Goal: Task Accomplishment & Management: Use online tool/utility

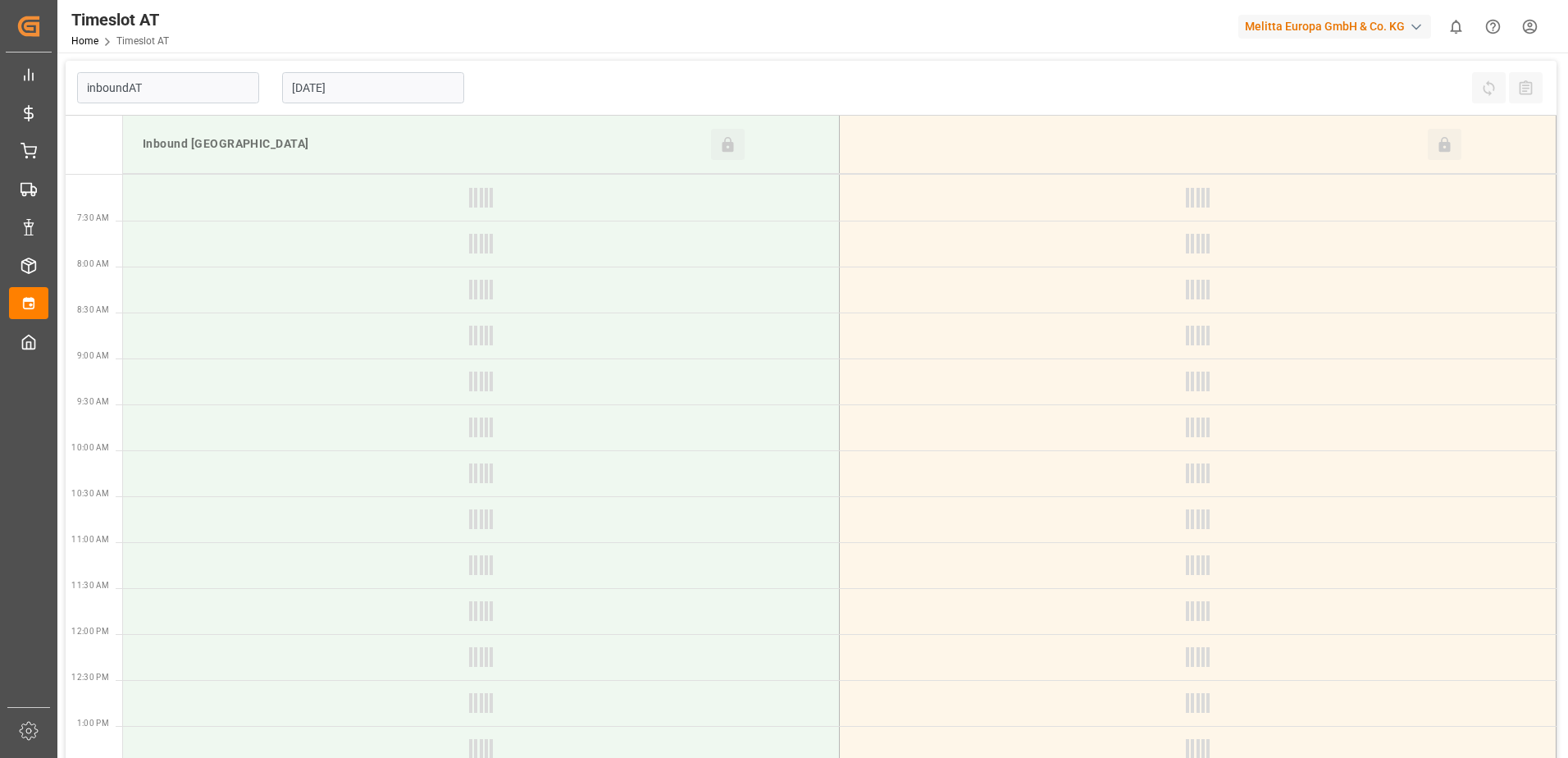
type input "Inbound AT"
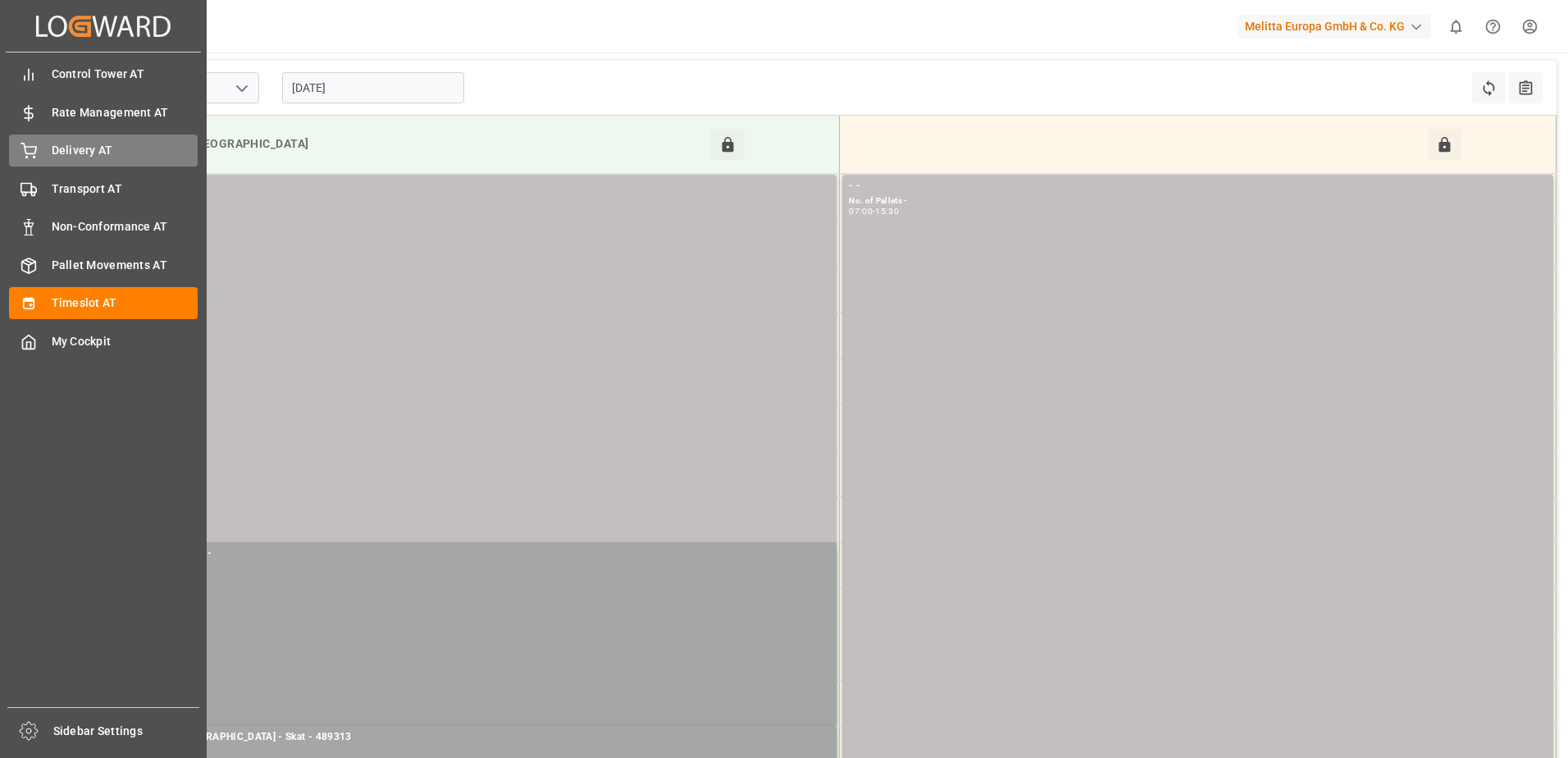
click at [71, 162] on div "Delivery AT Delivery AT" at bounding box center [103, 150] width 189 height 32
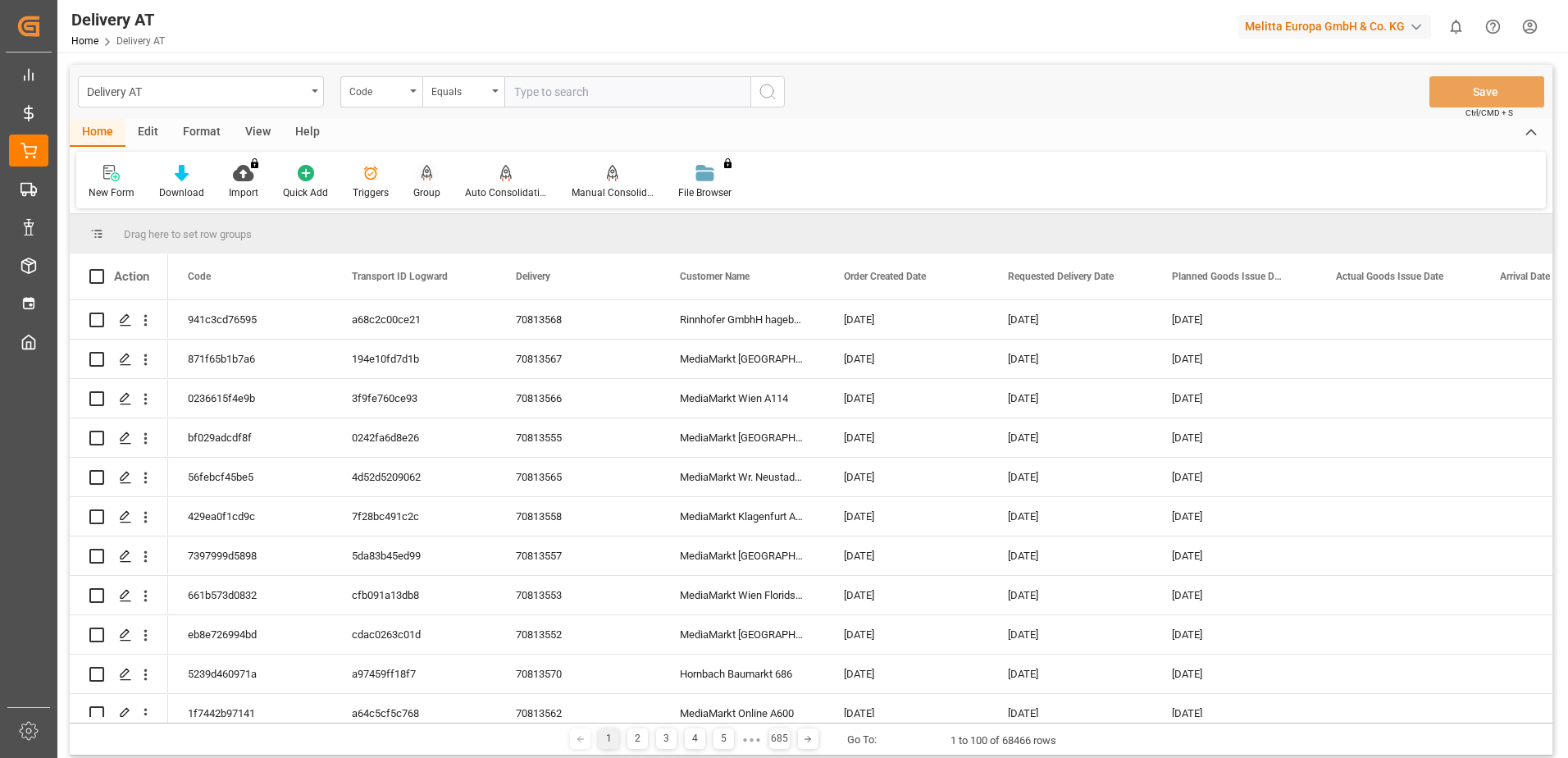
click at [421, 178] on icon at bounding box center [427, 173] width 12 height 17
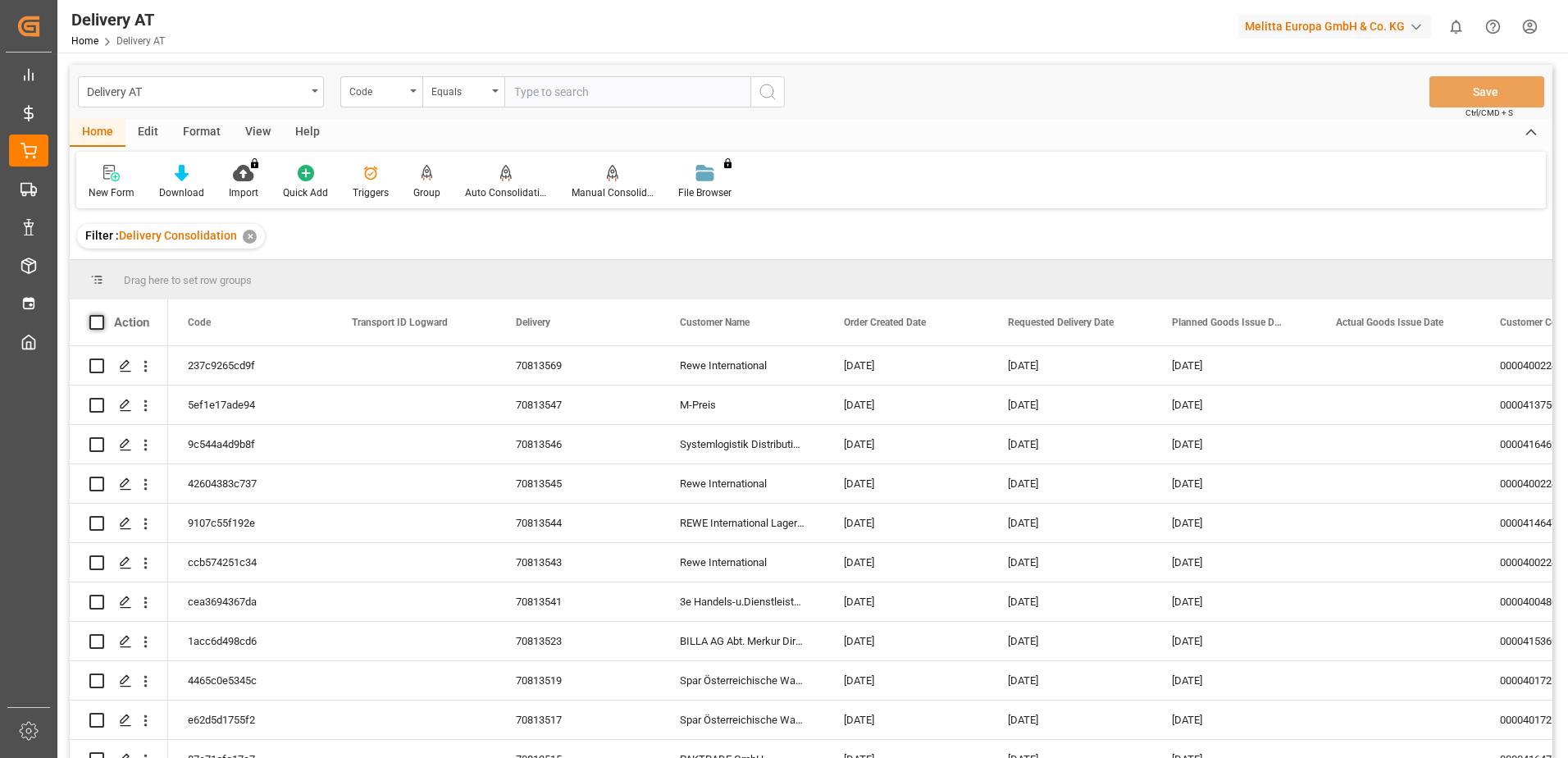
click at [95, 322] on span at bounding box center [97, 322] width 15 height 15
click at [102, 315] on input "checkbox" at bounding box center [102, 315] width 0 height 0
checkbox input "true"
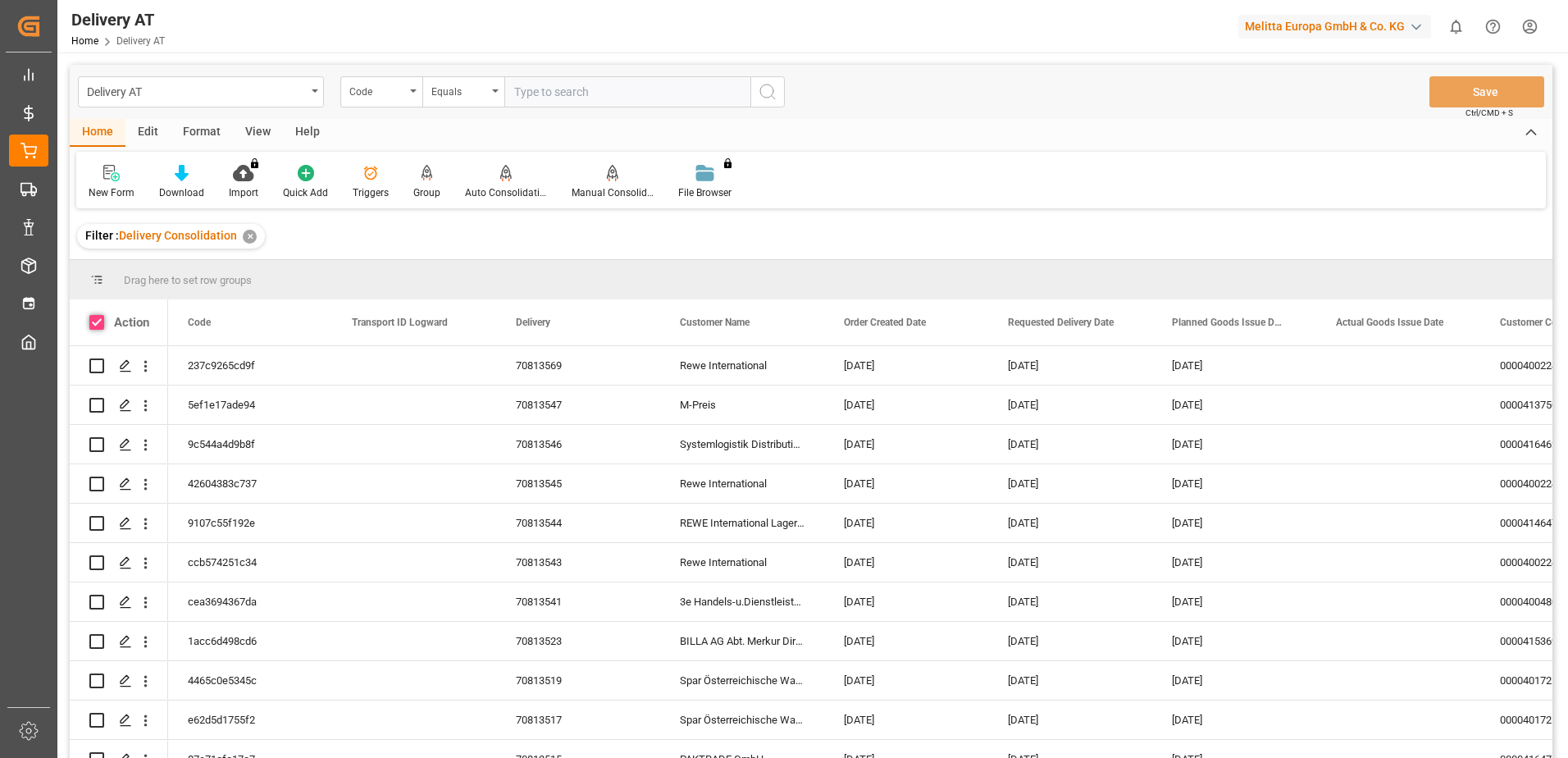
checkbox input "true"
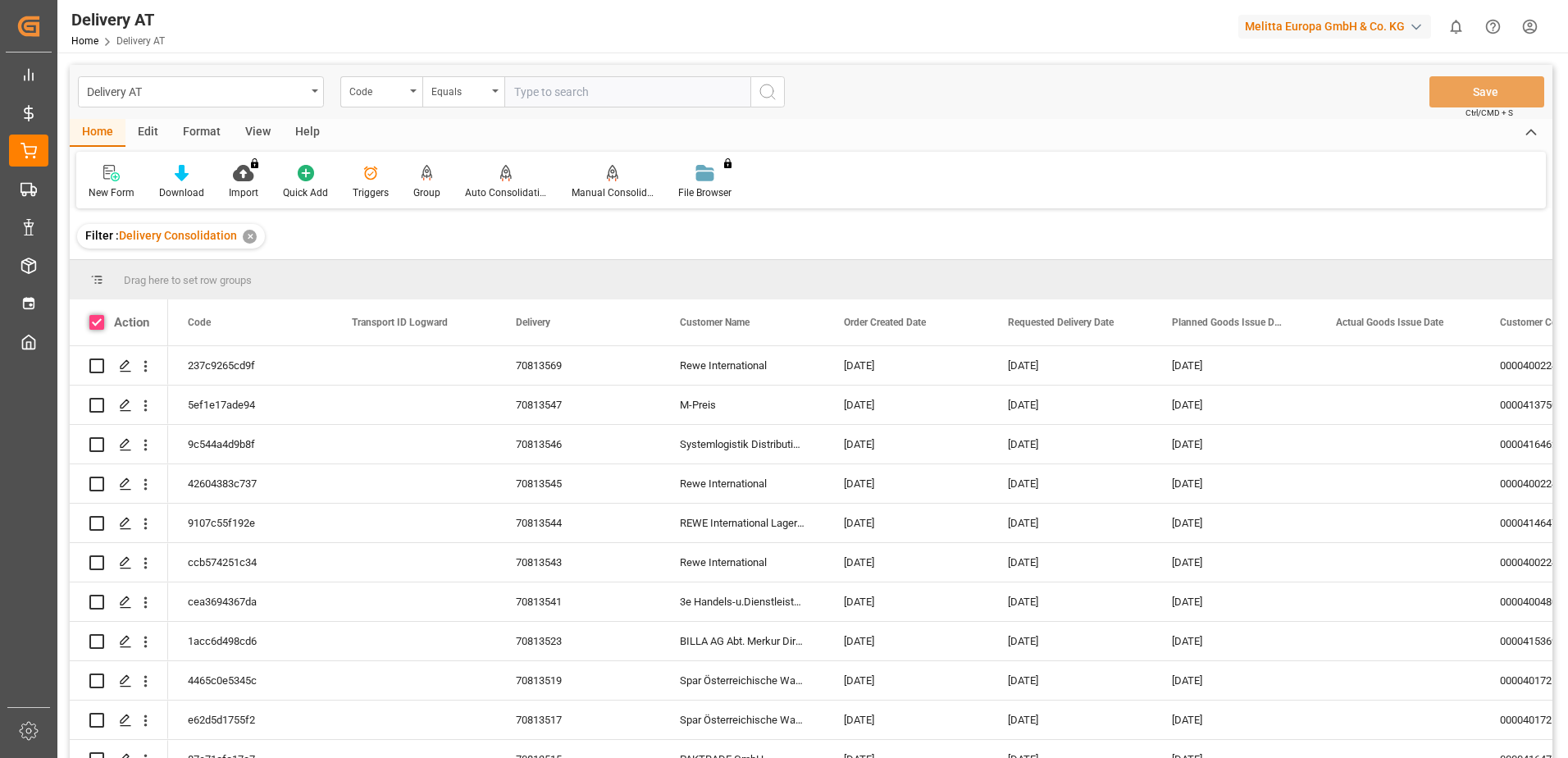
checkbox input "true"
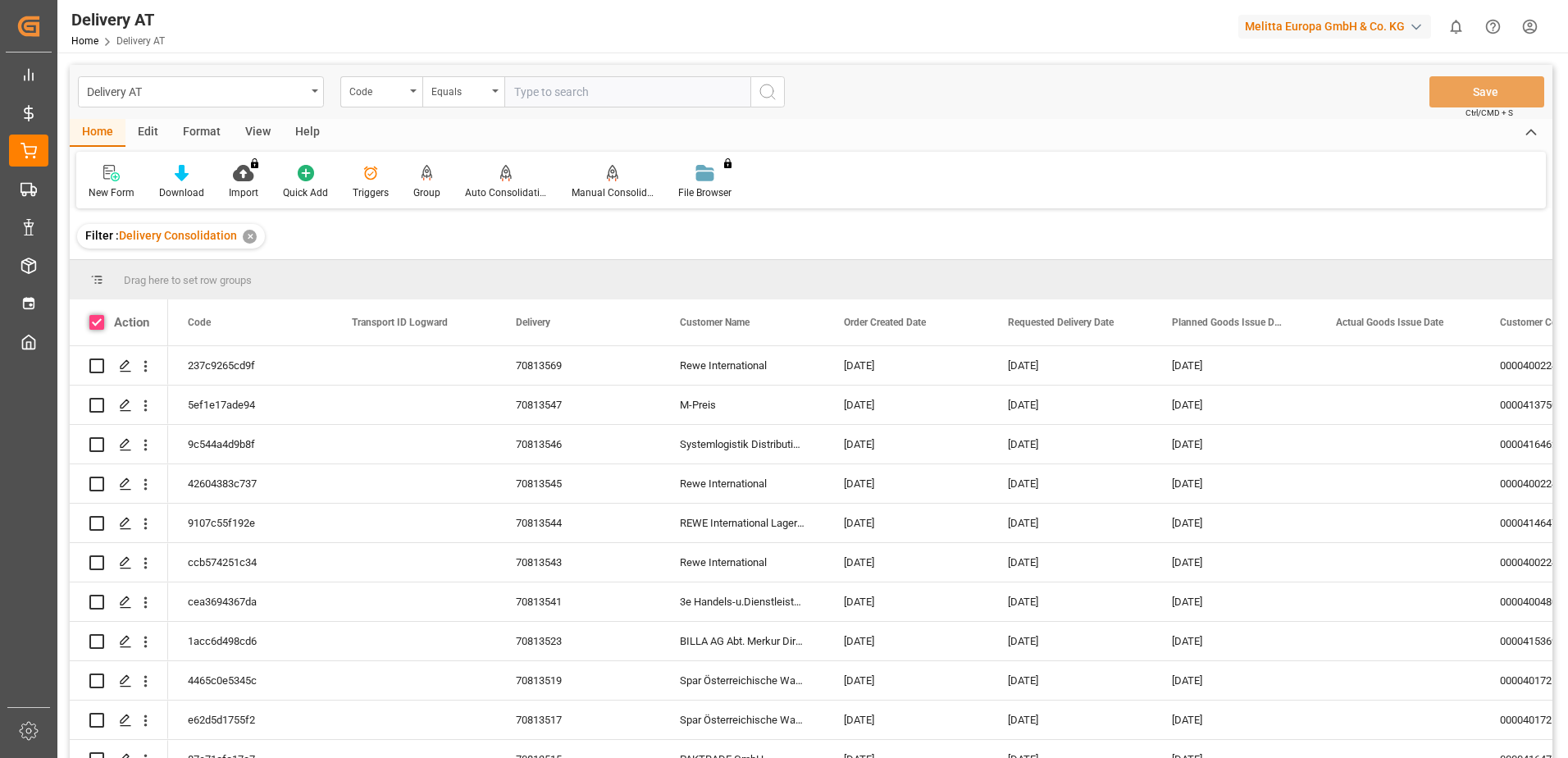
checkbox input "true"
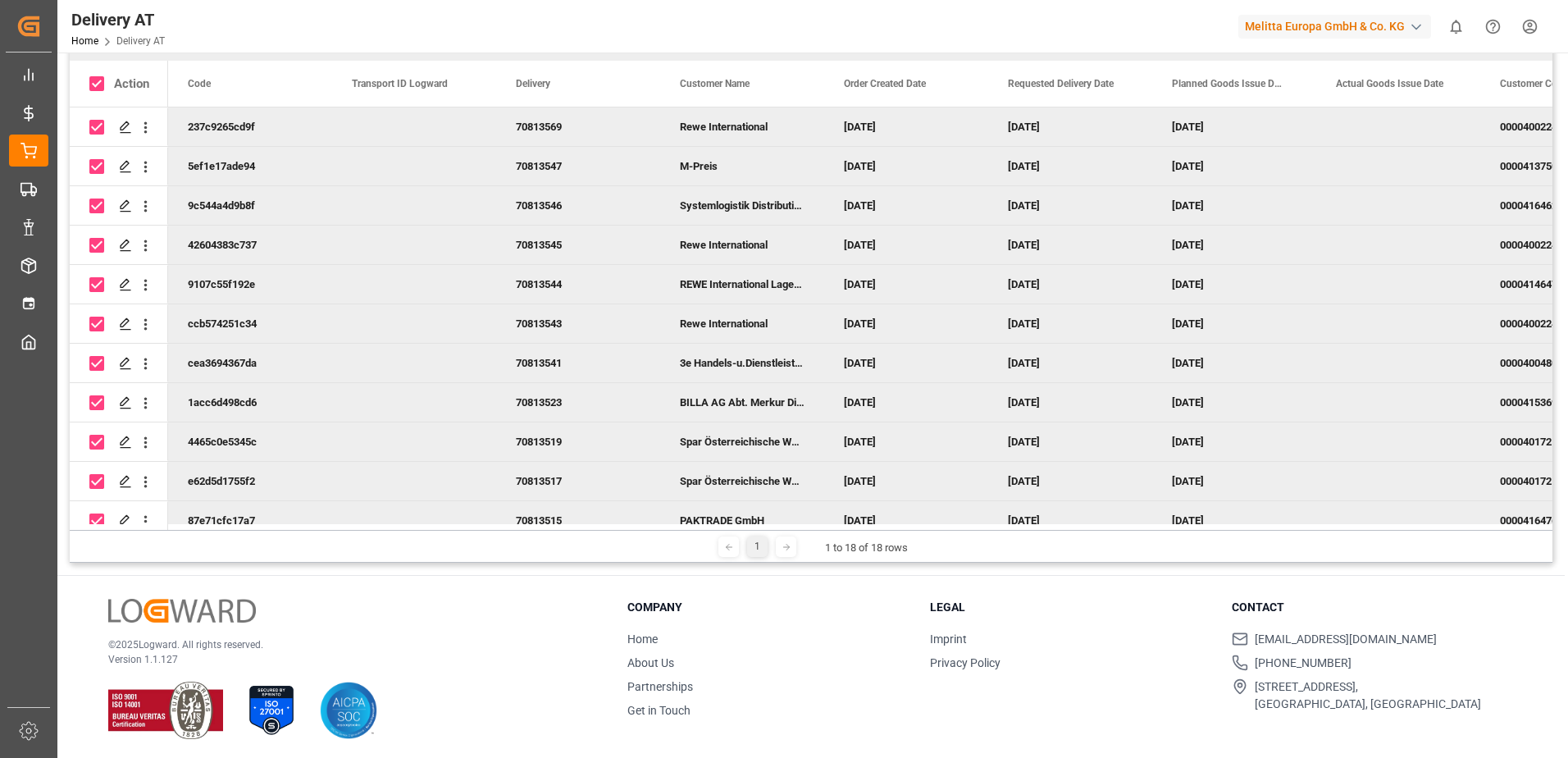
scroll to position [243, 0]
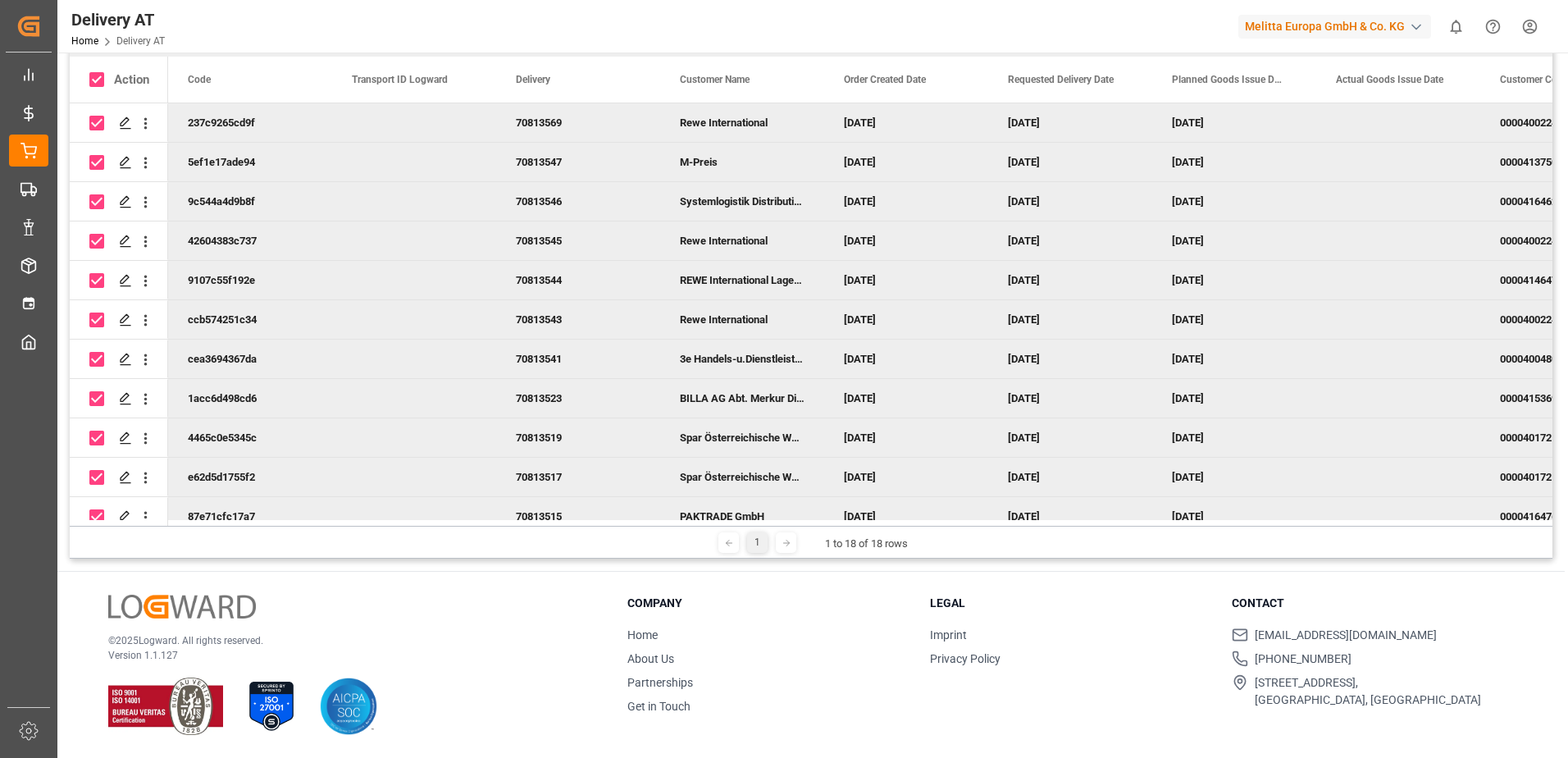
click at [99, 477] on input "Press Space to toggle row selection (checked)" at bounding box center [97, 478] width 15 height 15
checkbox input "false"
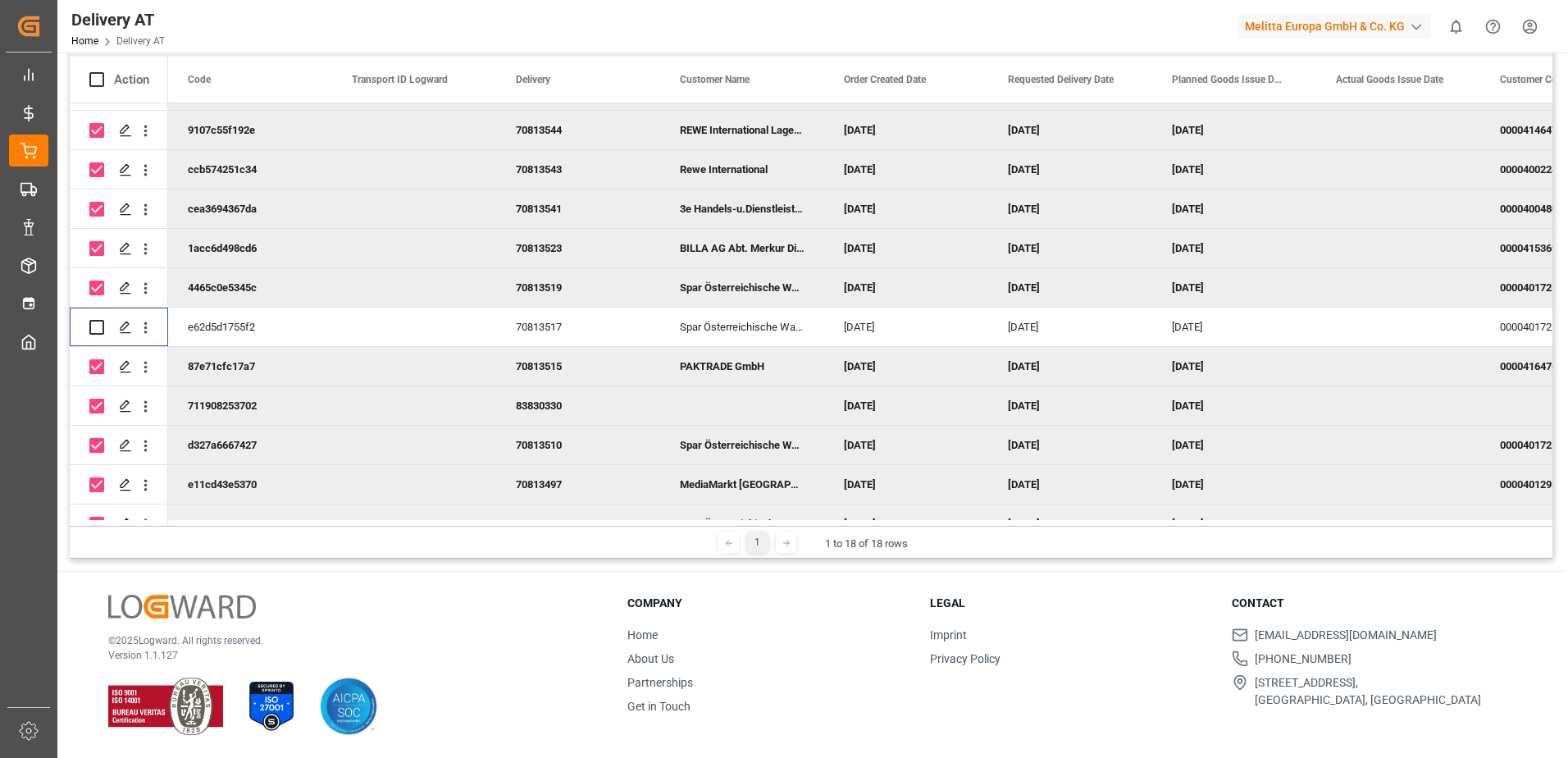
scroll to position [164, 0]
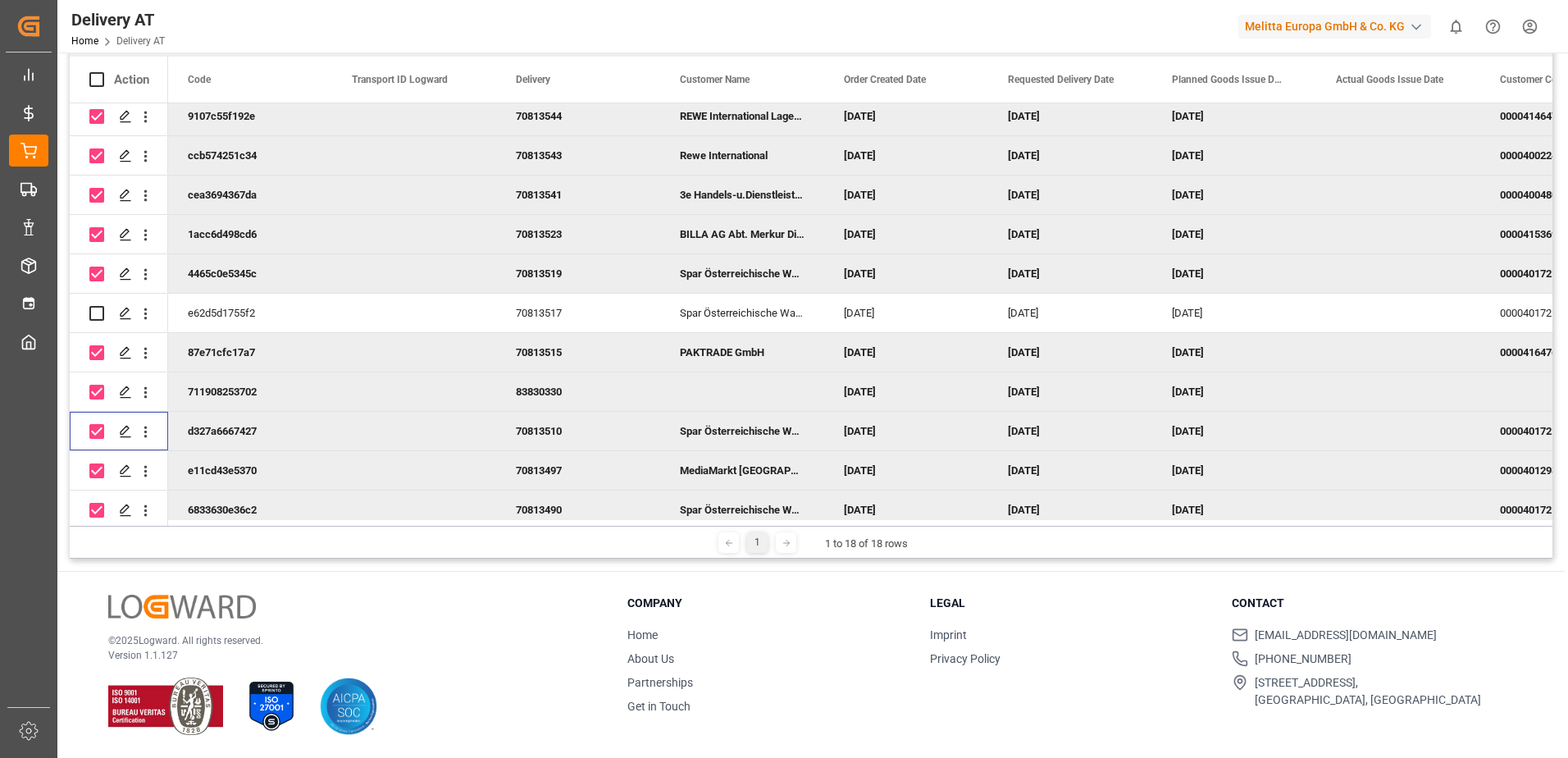
click at [94, 431] on input "Press Space to toggle row selection (checked)" at bounding box center [97, 432] width 15 height 15
checkbox input "false"
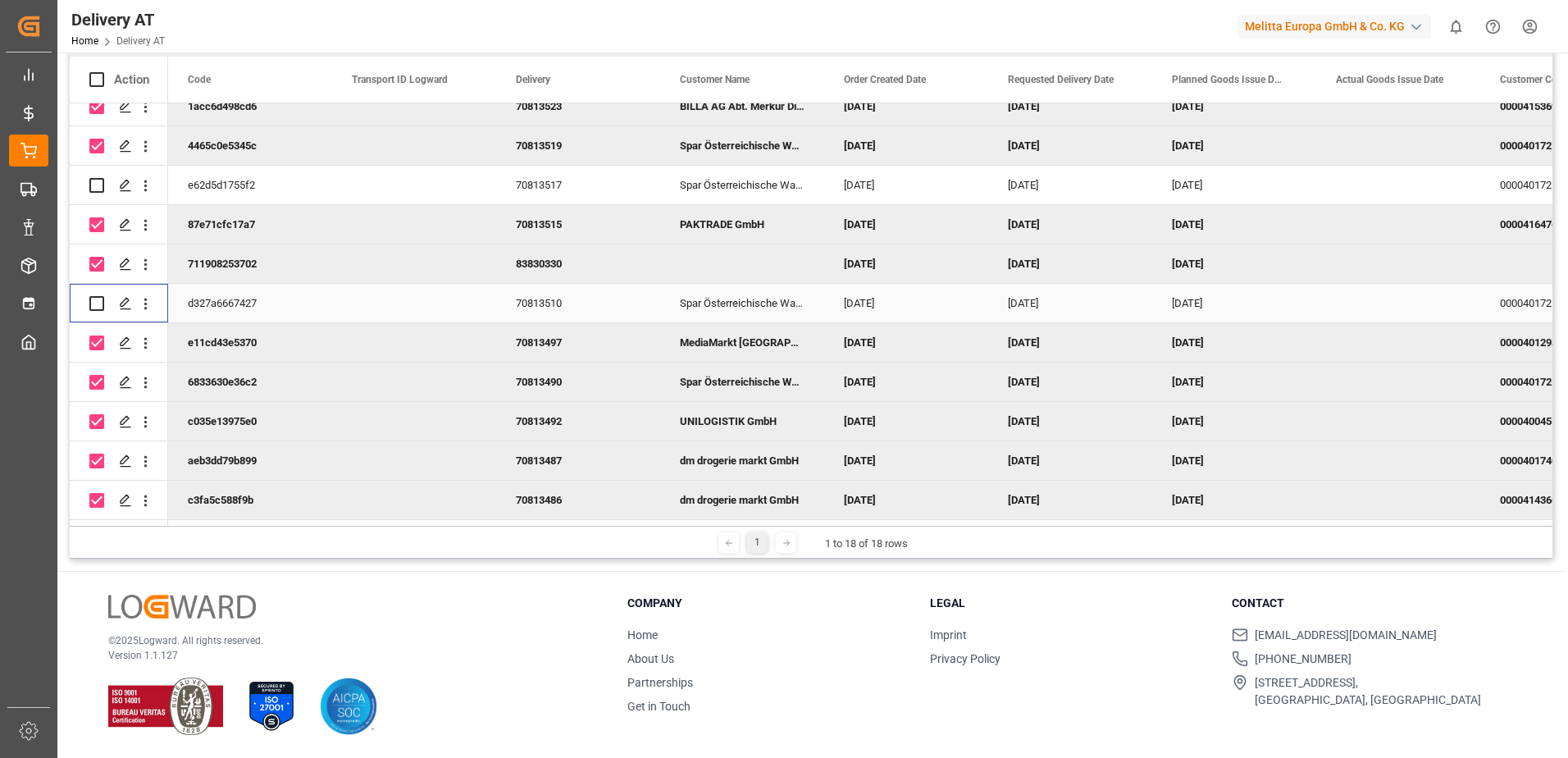
scroll to position [298, 0]
click at [97, 379] on input "Press Space to toggle row selection (checked)" at bounding box center [97, 383] width 15 height 15
checkbox input "false"
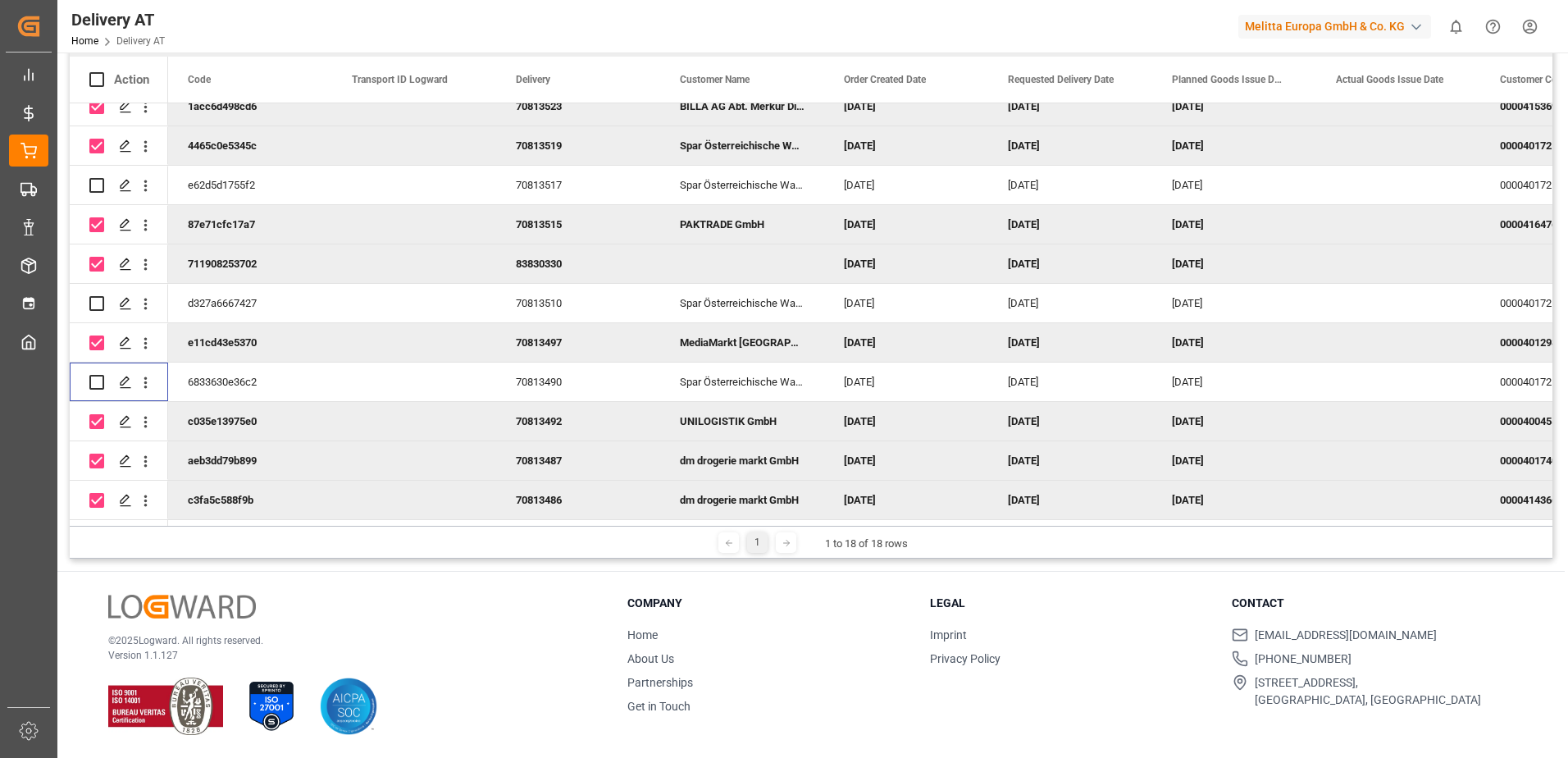
scroll to position [0, 0]
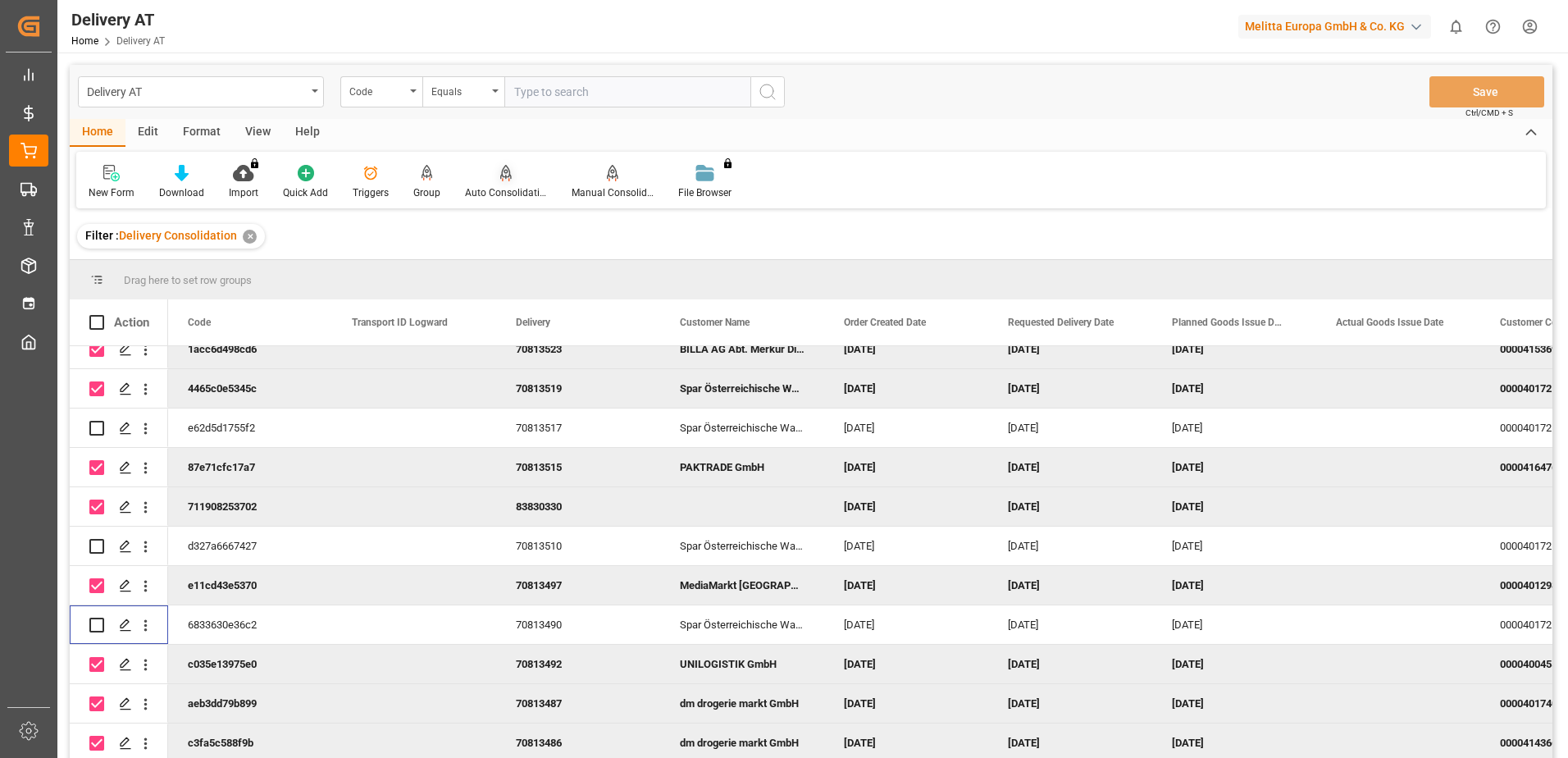
click at [494, 174] on div at bounding box center [506, 172] width 82 height 17
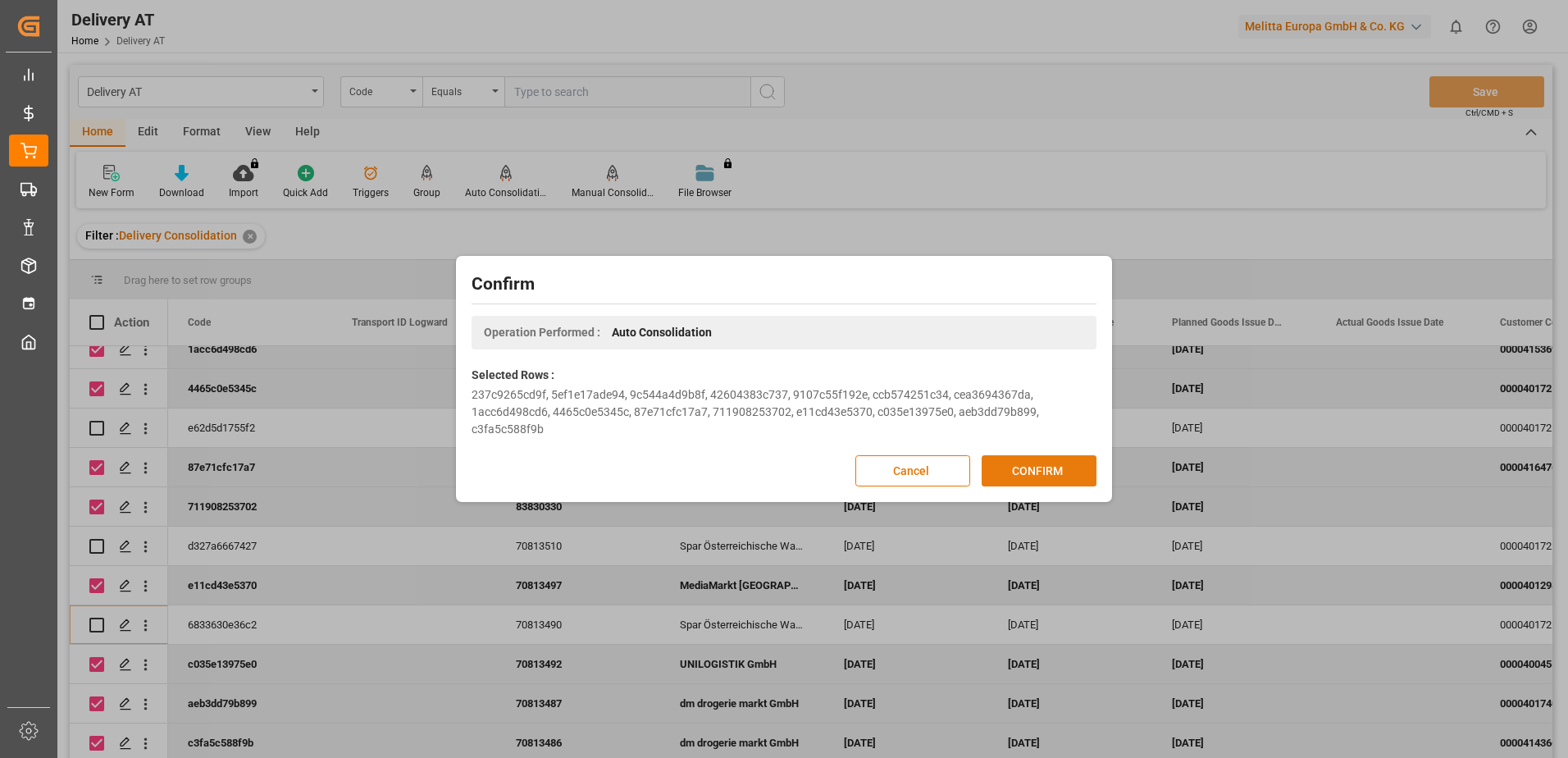
click at [1056, 471] on button "CONFIRM" at bounding box center [1039, 471] width 115 height 31
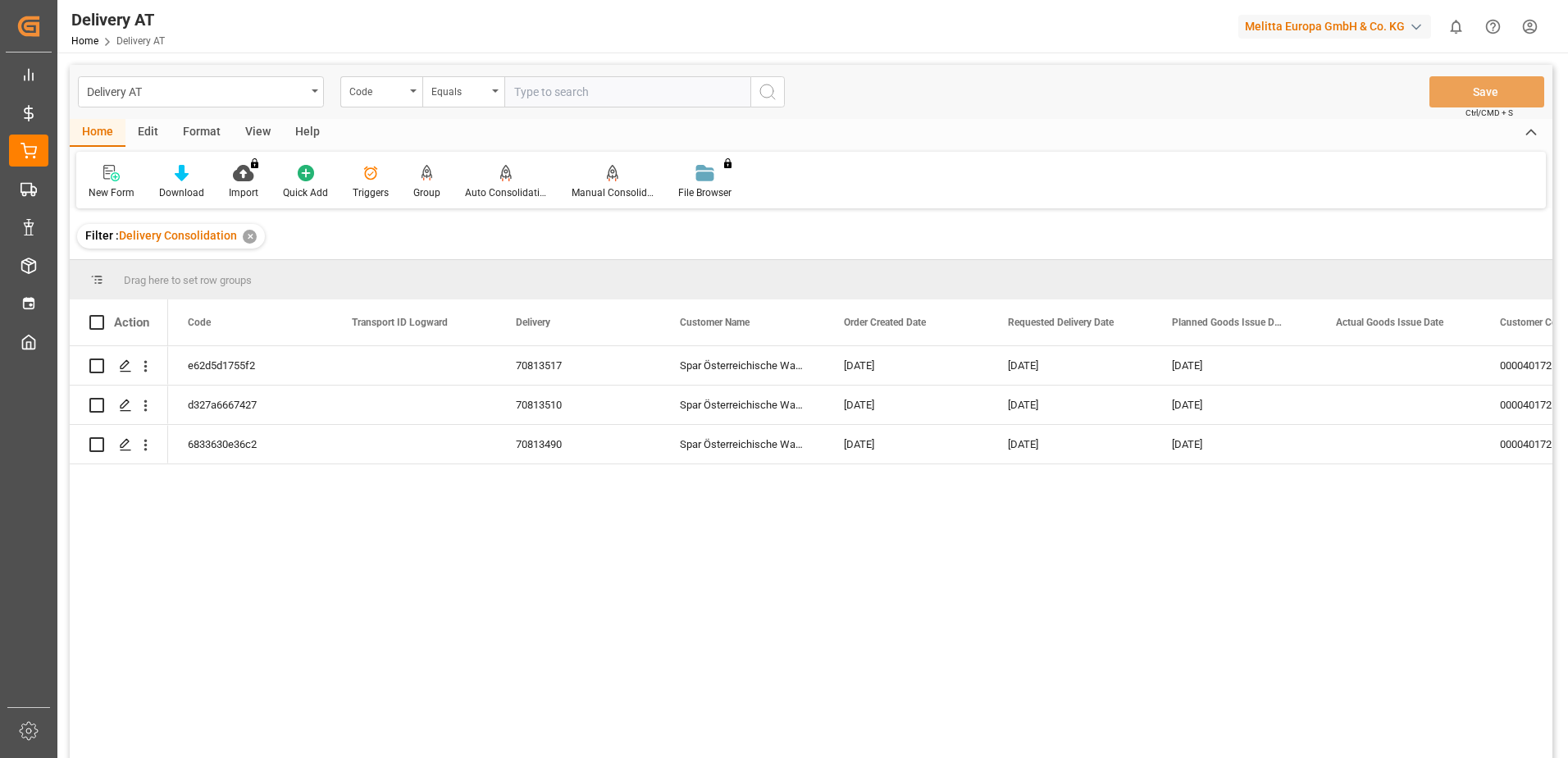
click at [257, 131] on div "View" at bounding box center [257, 133] width 50 height 28
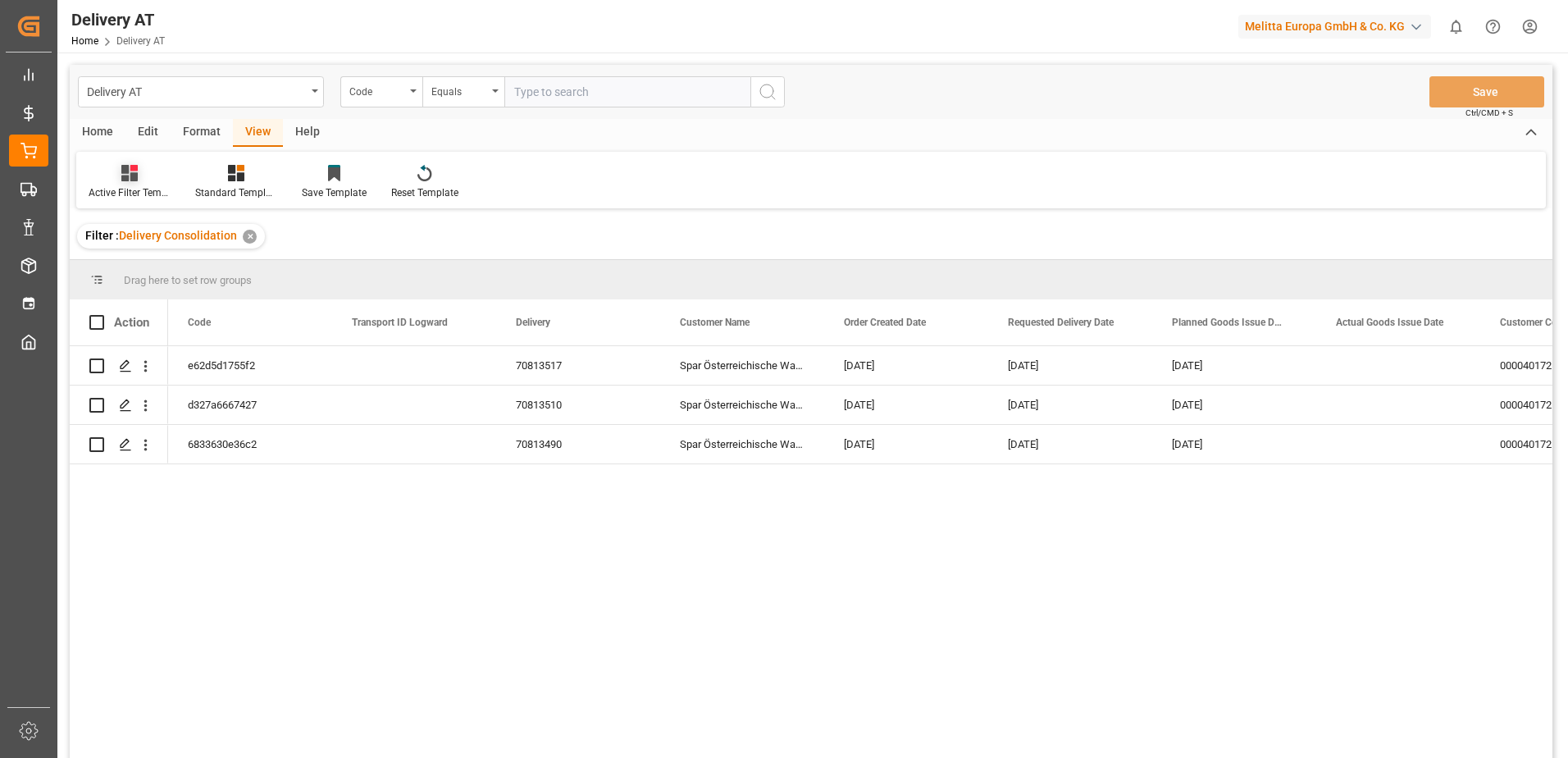
click at [132, 184] on div "Active Filter Template" at bounding box center [129, 182] width 107 height 36
click at [152, 263] on div "Übersicht" at bounding box center [173, 265] width 143 height 17
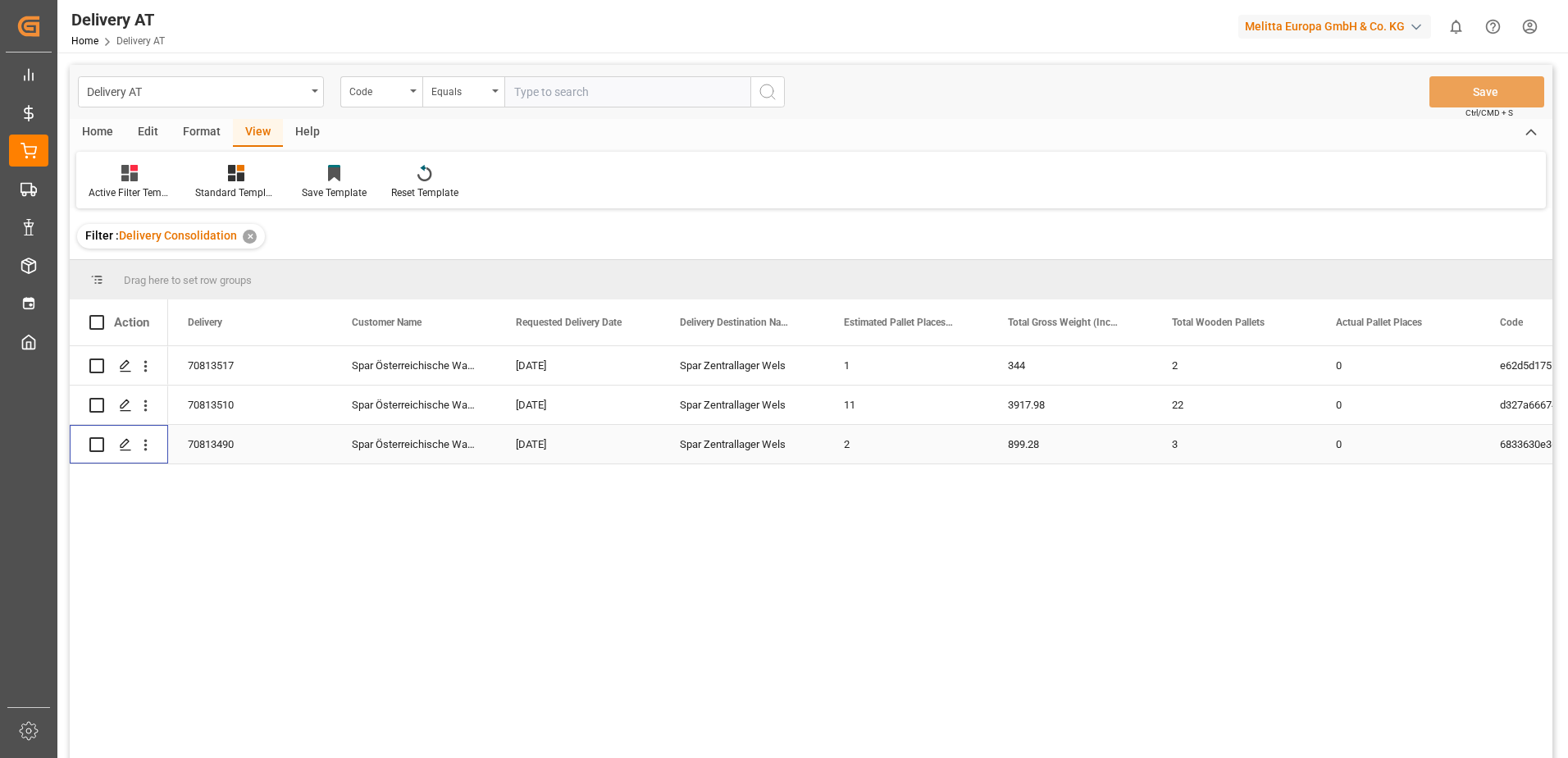
click at [94, 446] on input "Press Space to toggle row selection (unchecked)" at bounding box center [97, 445] width 15 height 15
checkbox input "true"
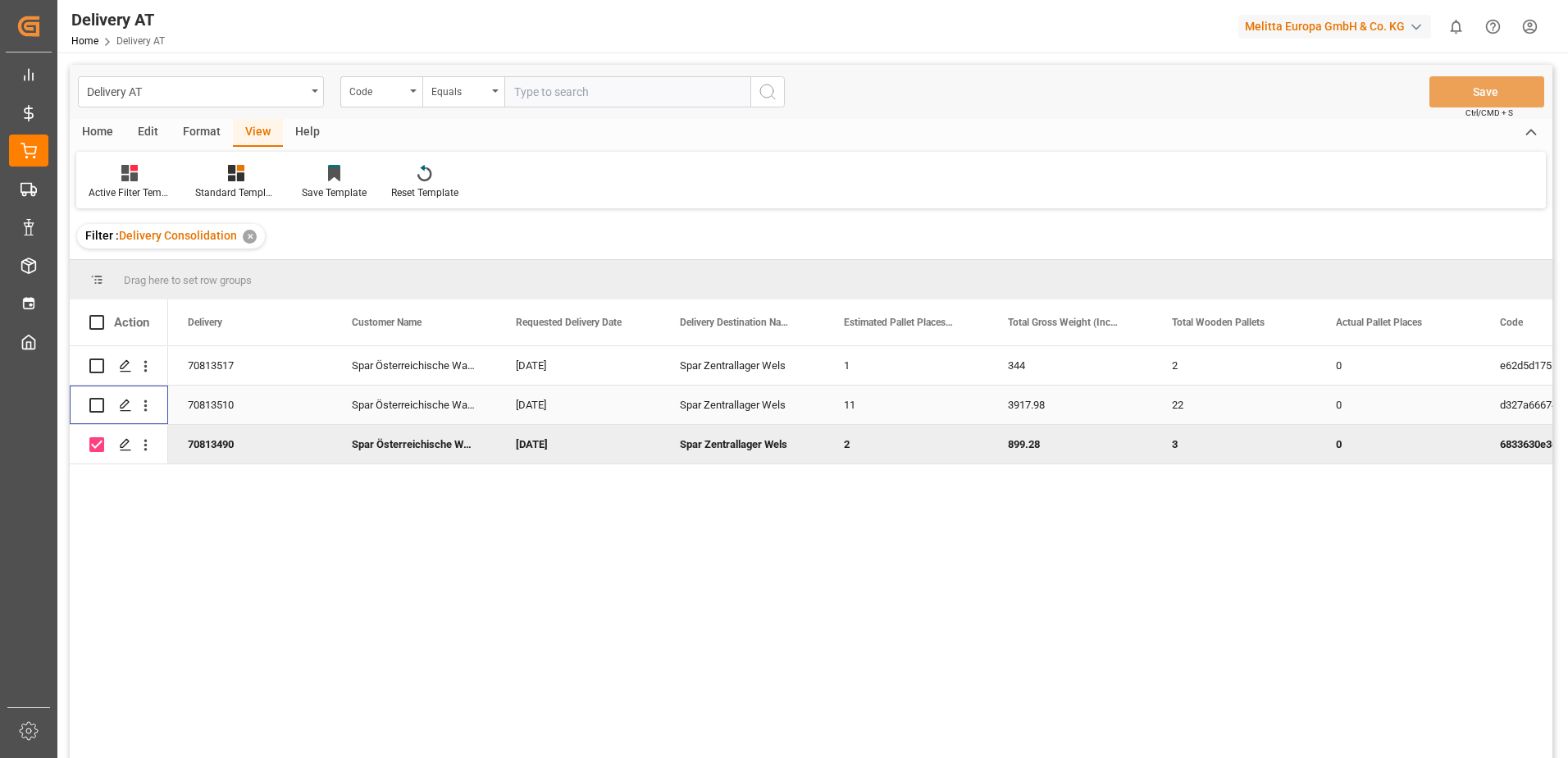
click at [95, 409] on input "Press Space to toggle row selection (unchecked)" at bounding box center [97, 405] width 15 height 15
checkbox input "true"
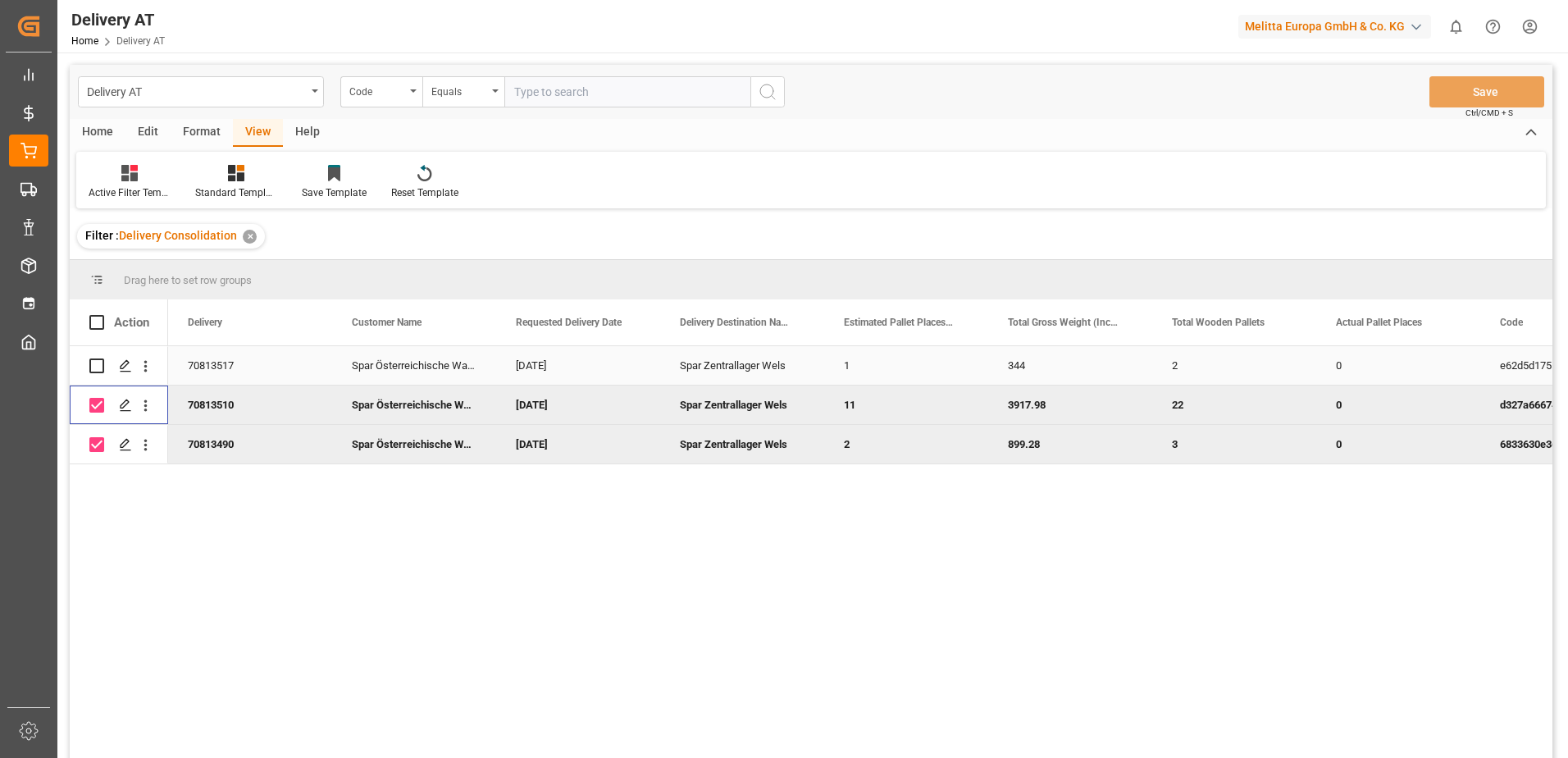
click at [97, 366] on input "Press Space to toggle row selection (unchecked)" at bounding box center [97, 366] width 15 height 15
checkbox input "true"
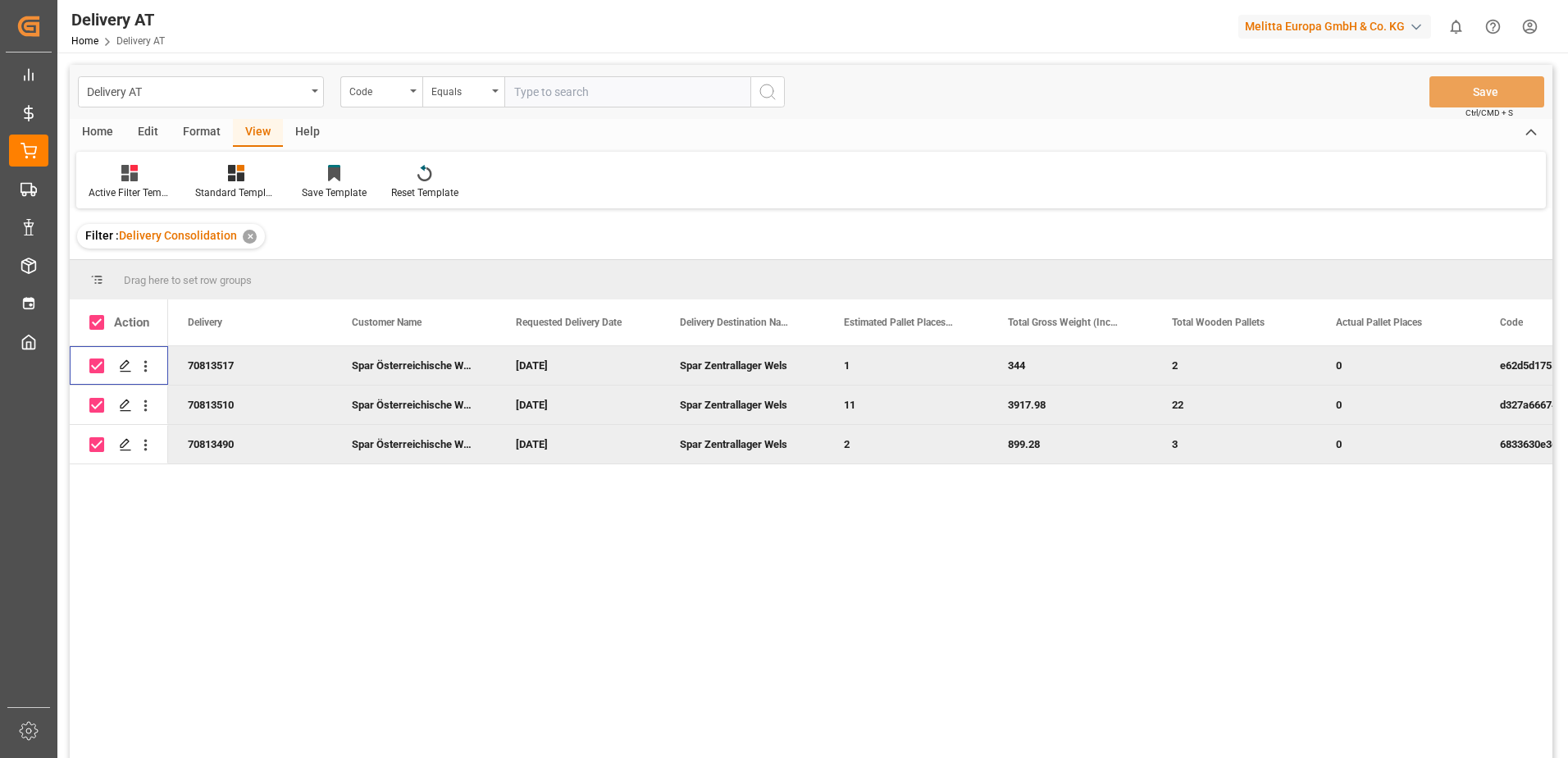
click at [70, 127] on div "Home" at bounding box center [97, 133] width 55 height 28
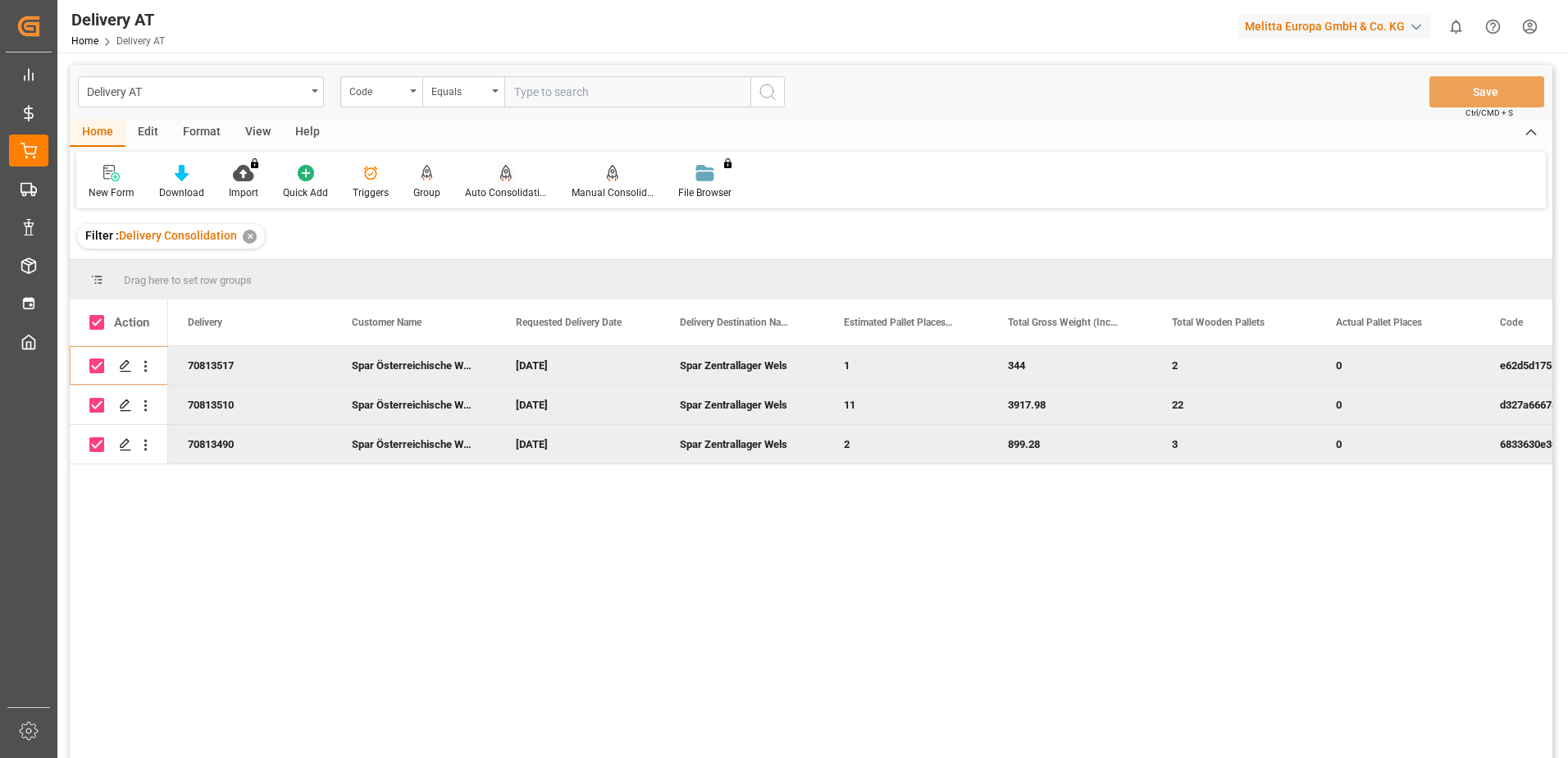
click at [502, 189] on div "Auto Consolidation" at bounding box center [506, 193] width 82 height 15
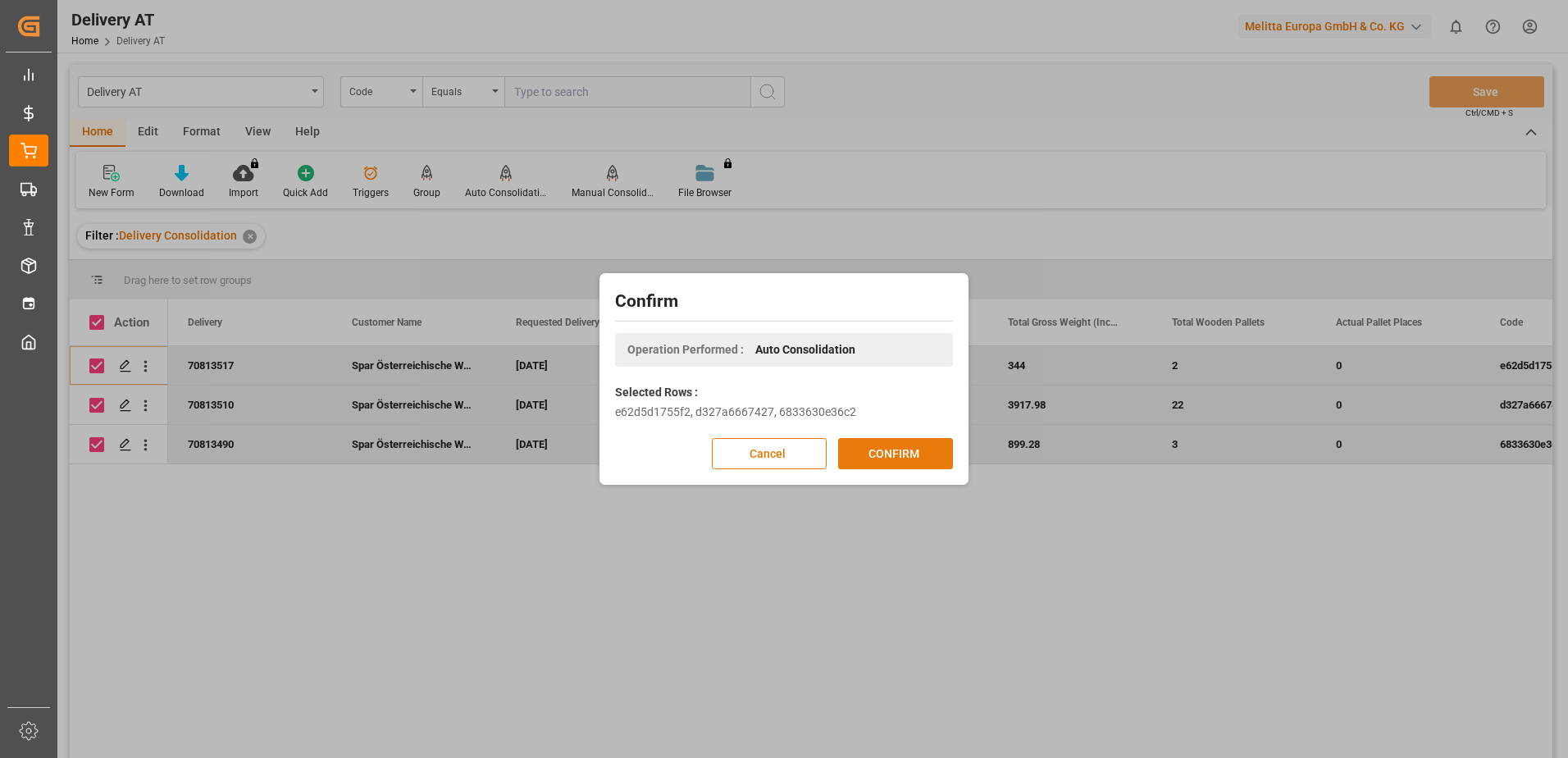
click at [895, 464] on button "CONFIRM" at bounding box center [896, 454] width 115 height 31
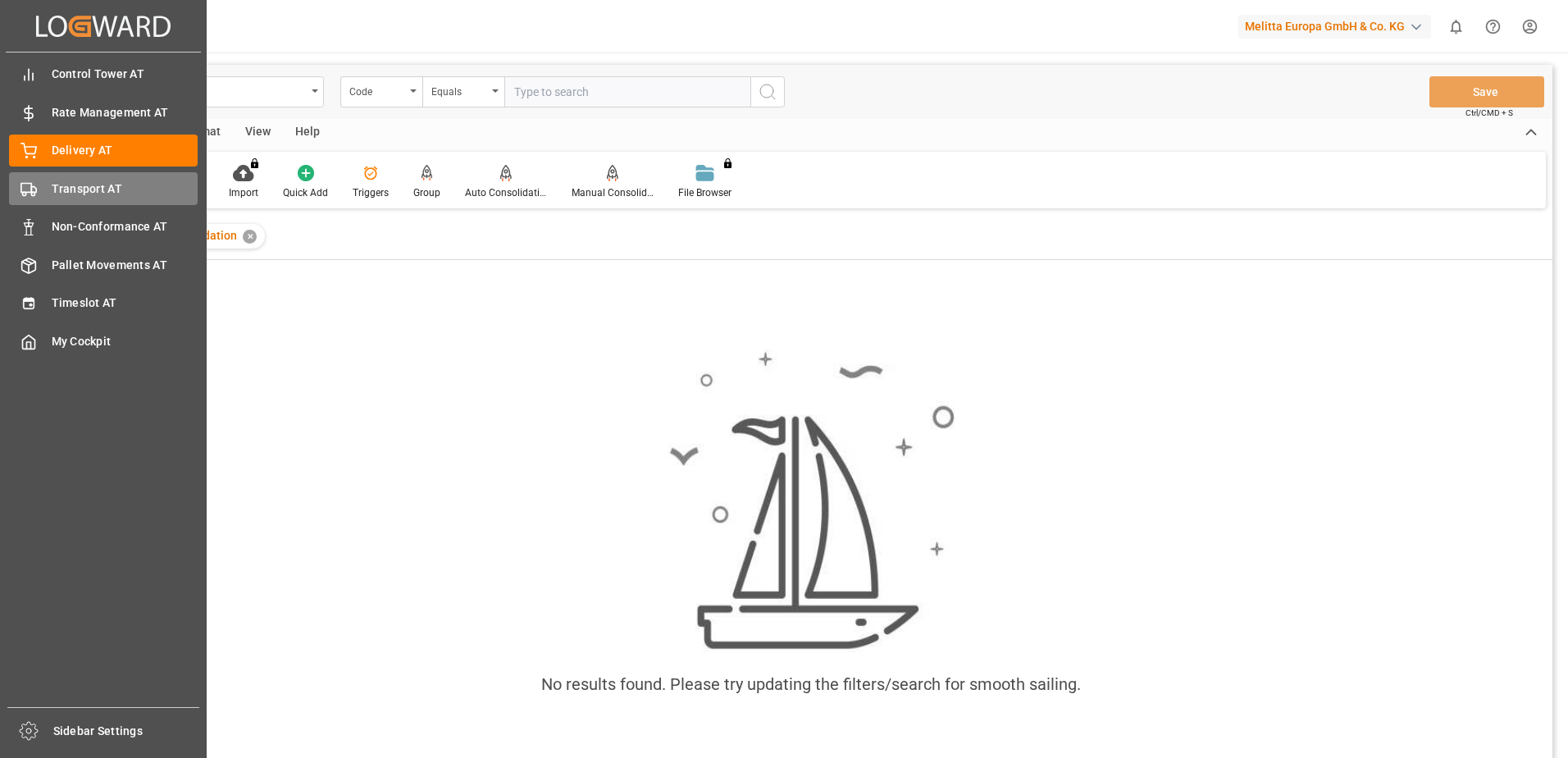
click at [43, 185] on div "Transport AT Transport AT" at bounding box center [103, 188] width 189 height 32
